Goal: Task Accomplishment & Management: Manage account settings

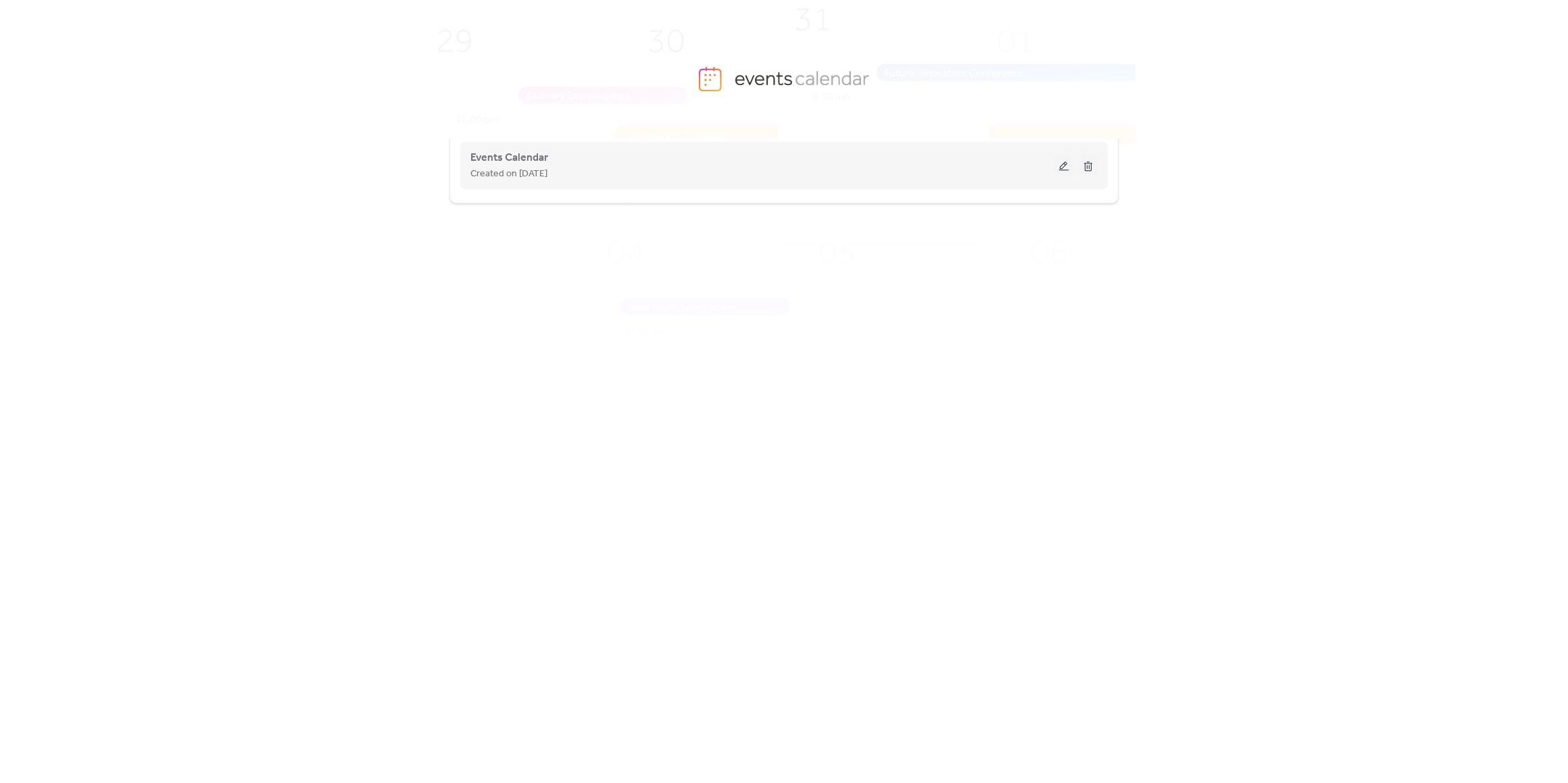
drag, startPoint x: 634, startPoint y: 179, endPoint x: 643, endPoint y: 179, distance: 9.0
click at [634, 179] on div "Created on [DATE]" at bounding box center [762, 173] width 584 height 16
click at [1056, 165] on button at bounding box center [1064, 165] width 19 height 20
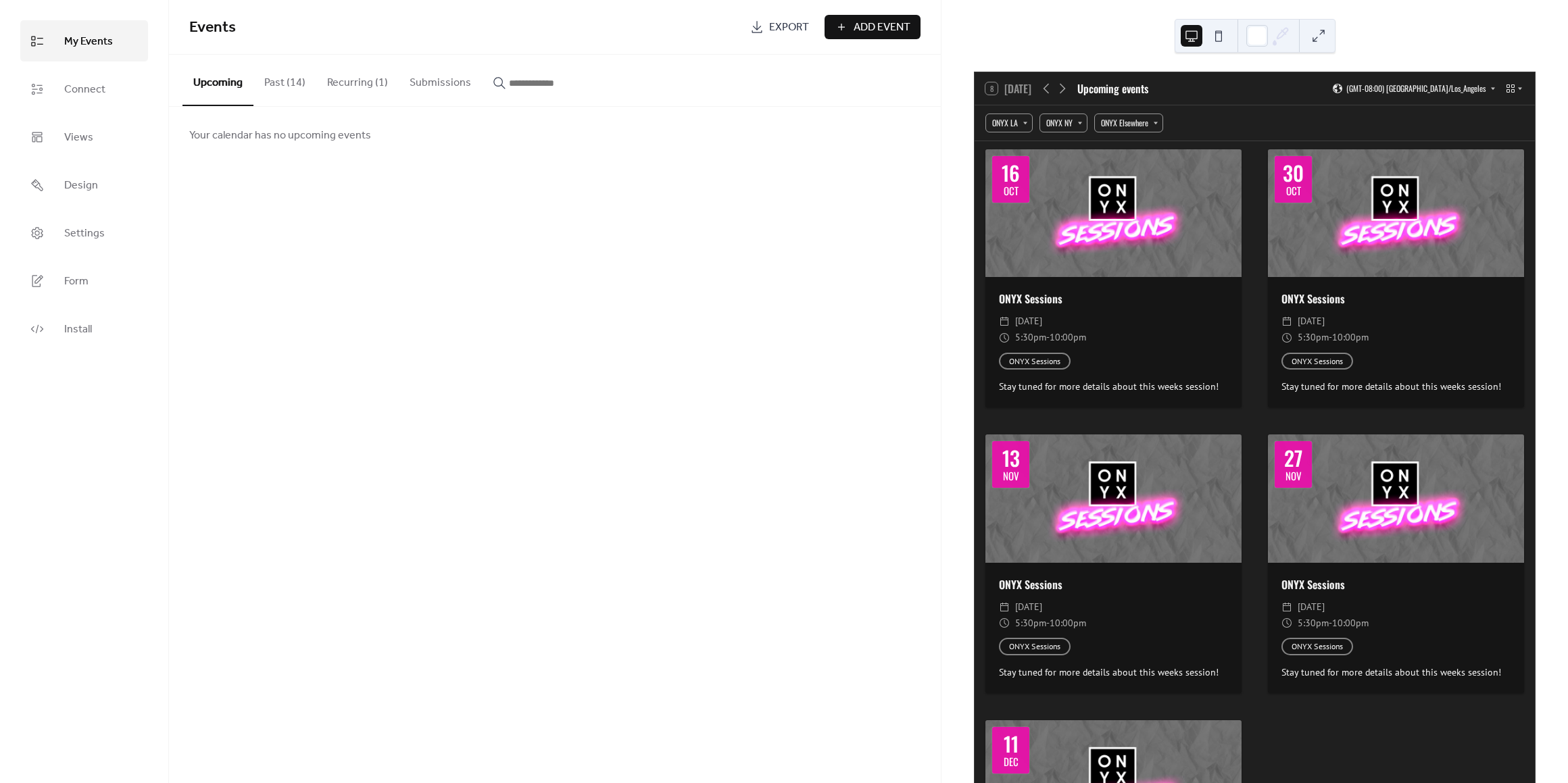
click at [334, 84] on button "Recurring (1)" at bounding box center [357, 80] width 83 height 50
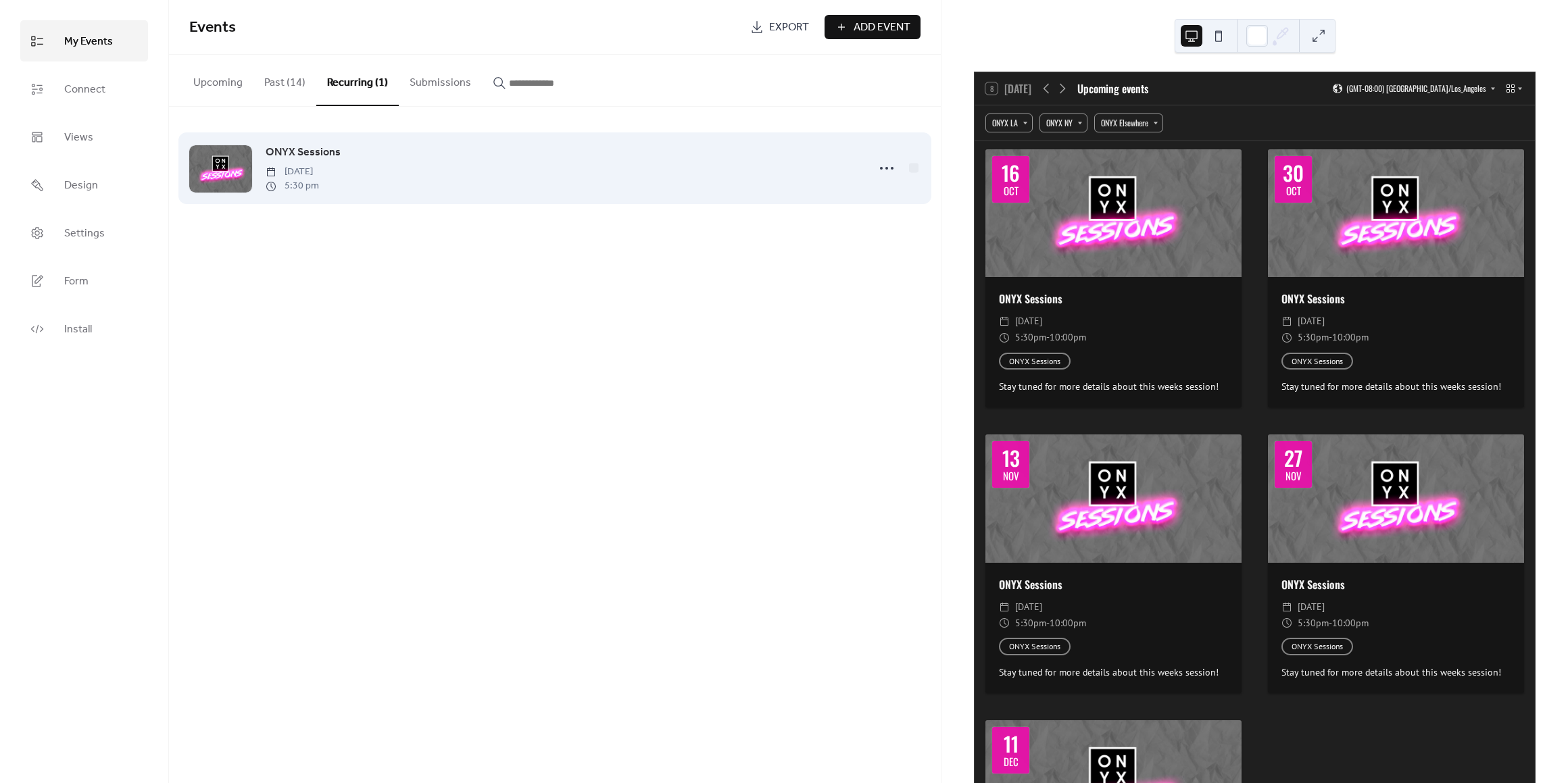
click at [288, 144] on link "ONYX Sessions" at bounding box center [303, 153] width 75 height 18
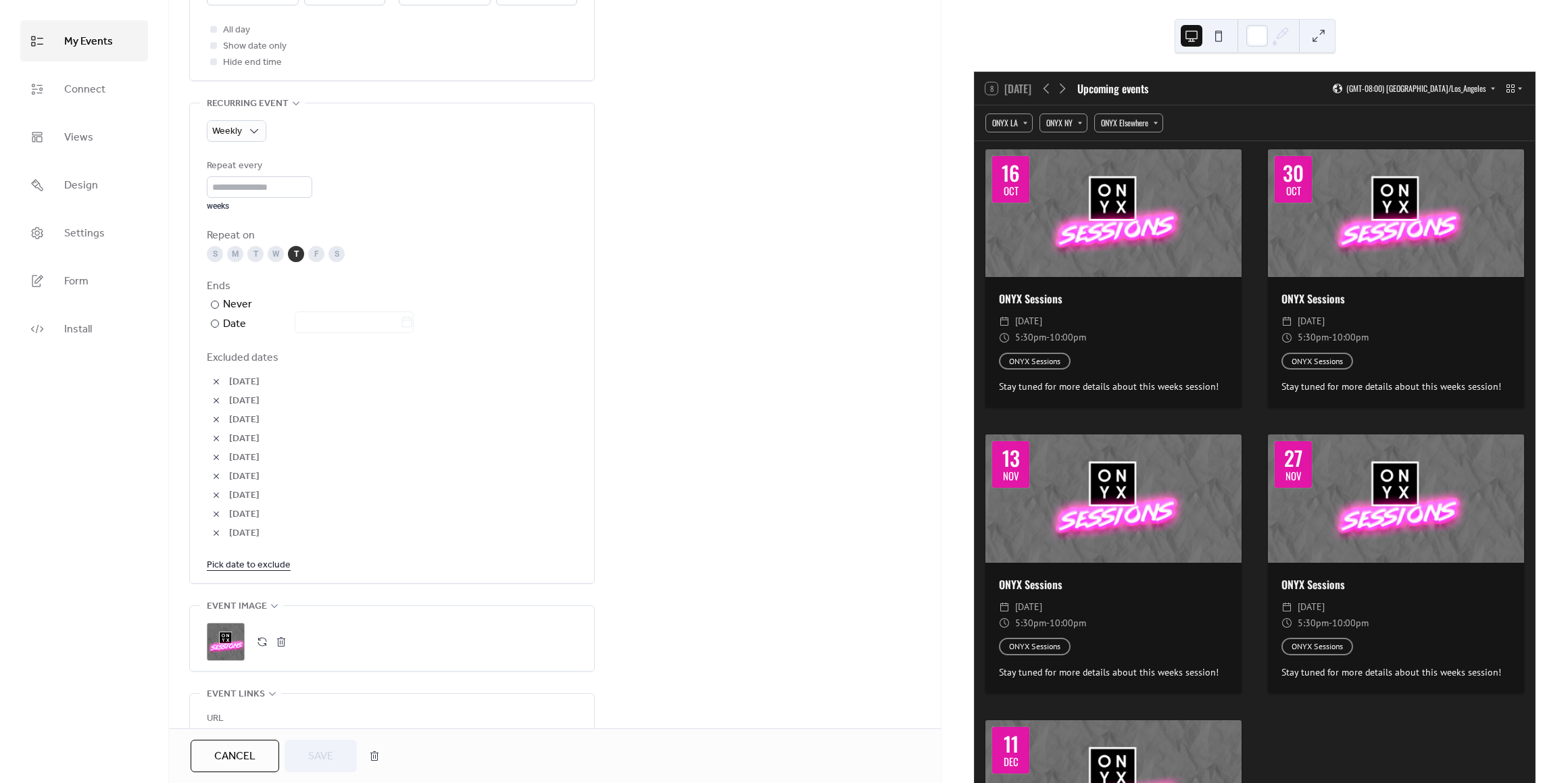
scroll to position [540, 0]
click at [255, 565] on link "Pick date to exclude" at bounding box center [248, 560] width 84 height 17
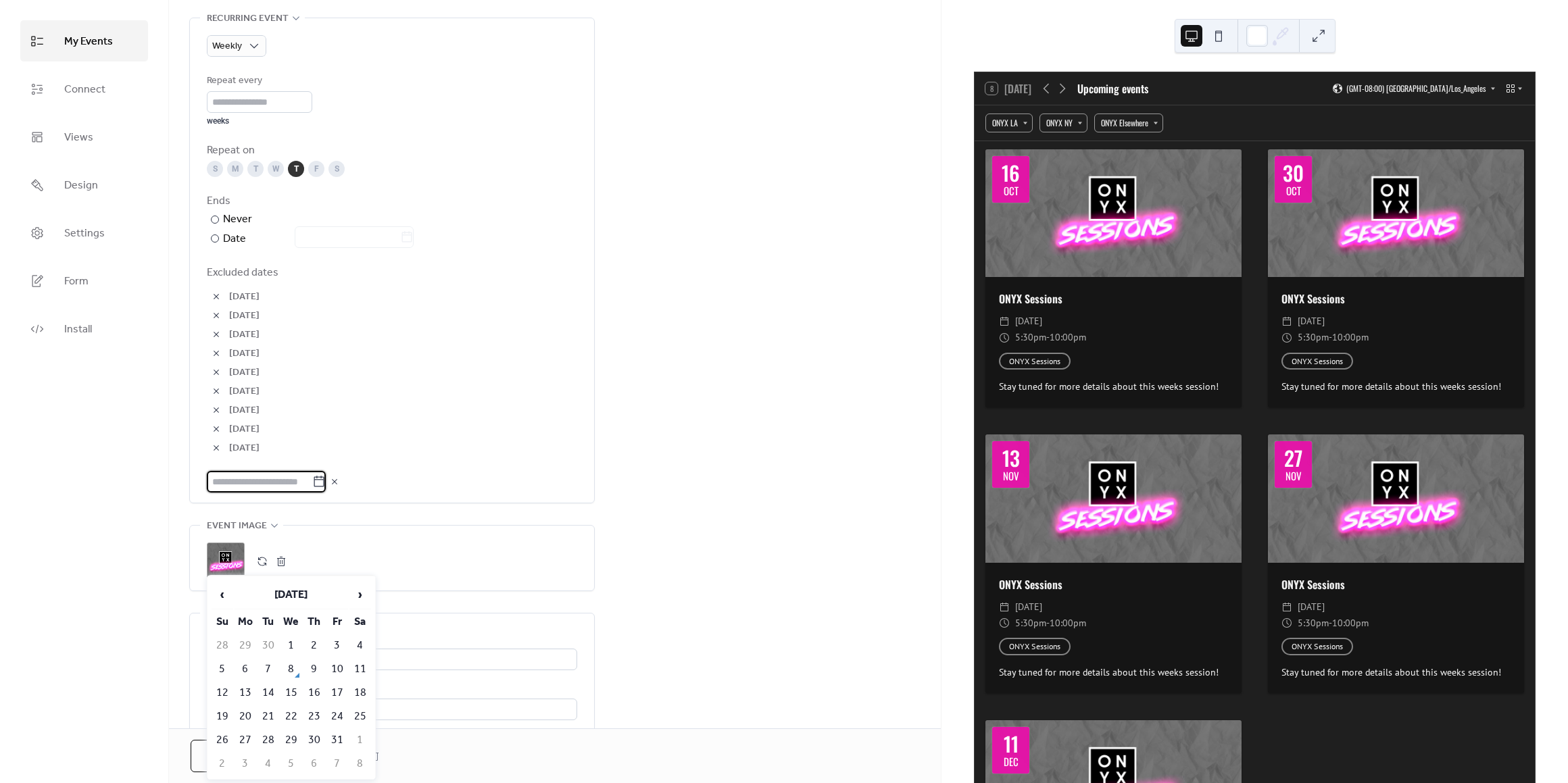
scroll to position [675, 0]
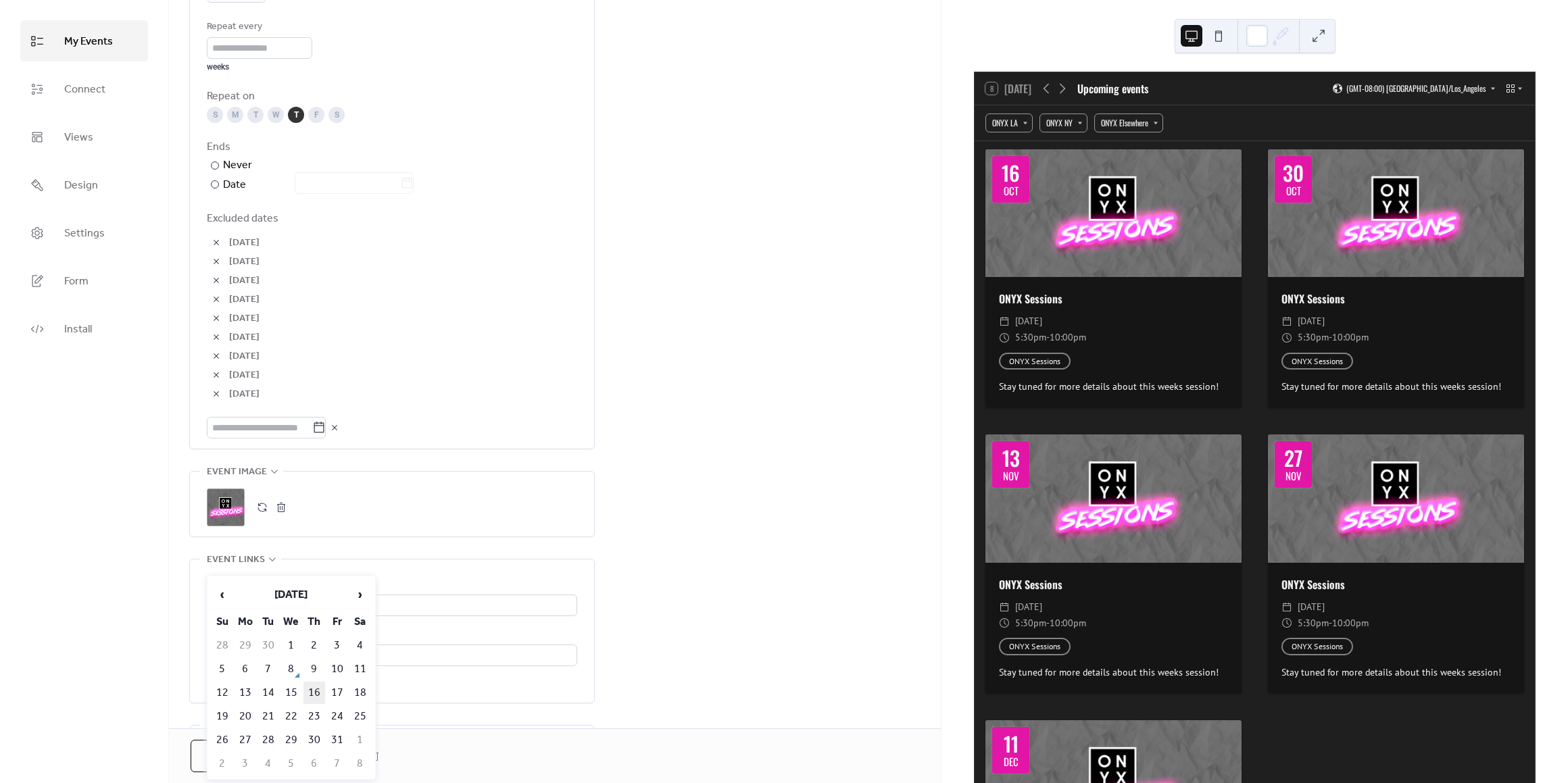
click at [313, 688] on td "16" at bounding box center [314, 693] width 22 height 22
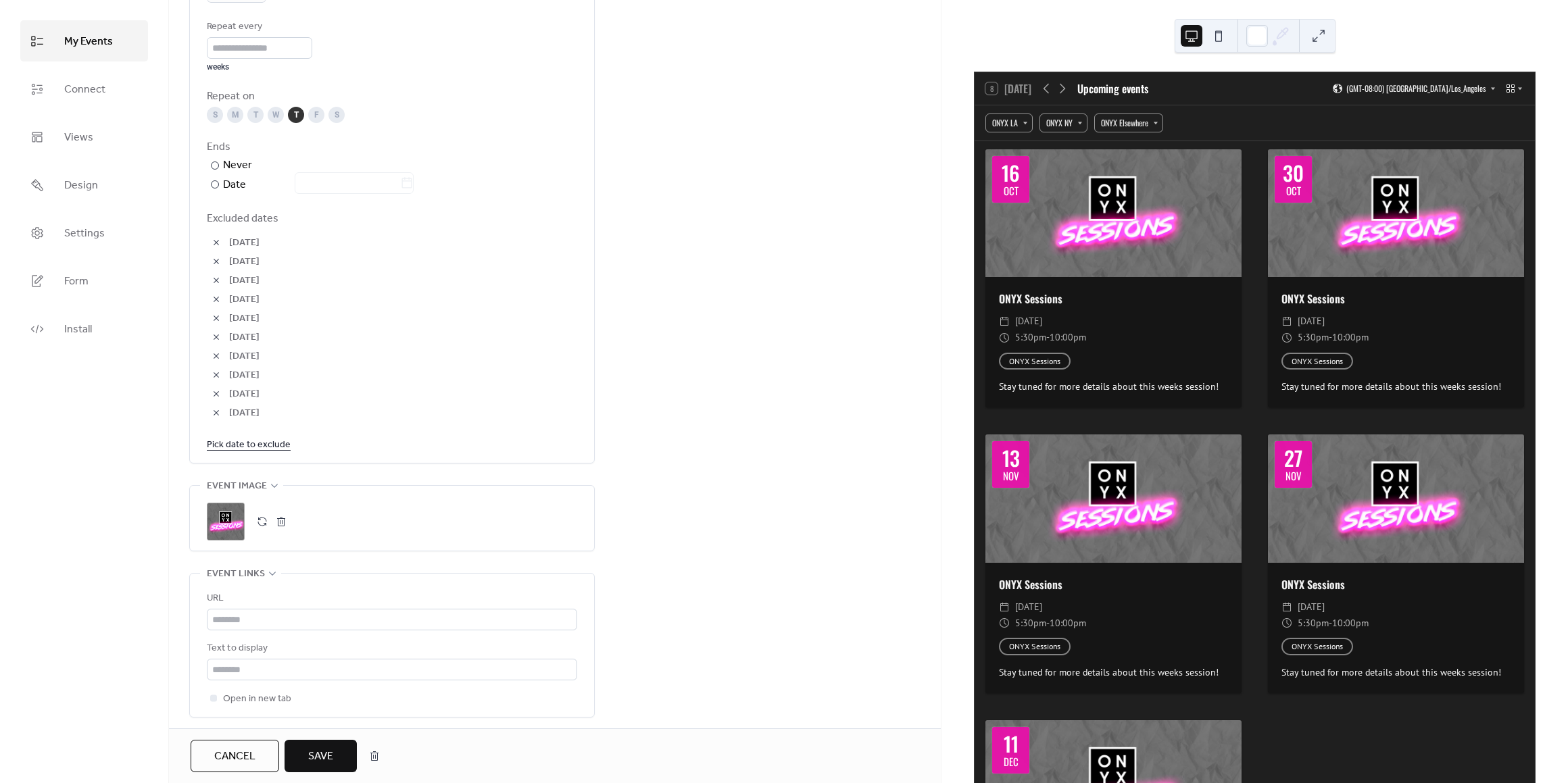
click at [321, 754] on span "Save" at bounding box center [321, 756] width 25 height 16
